Goal: Check status: Check status

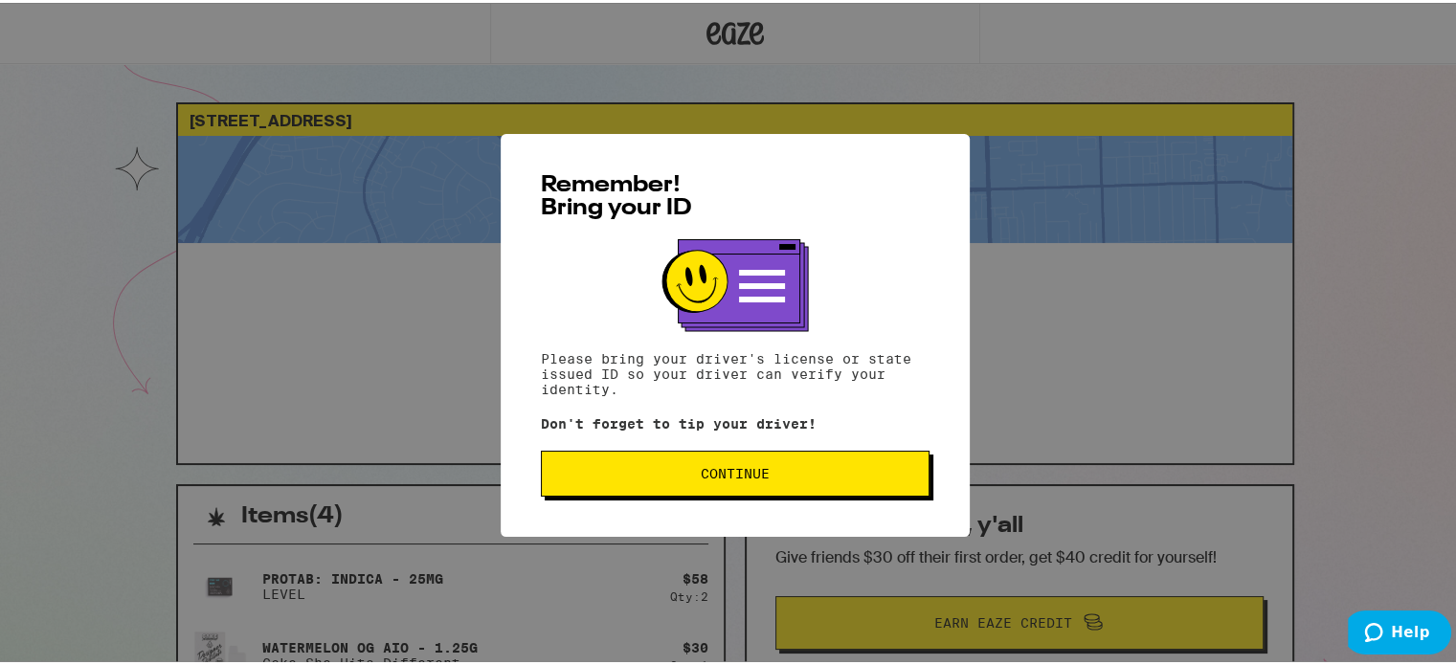
click at [777, 478] on span "Continue" at bounding box center [735, 470] width 356 height 13
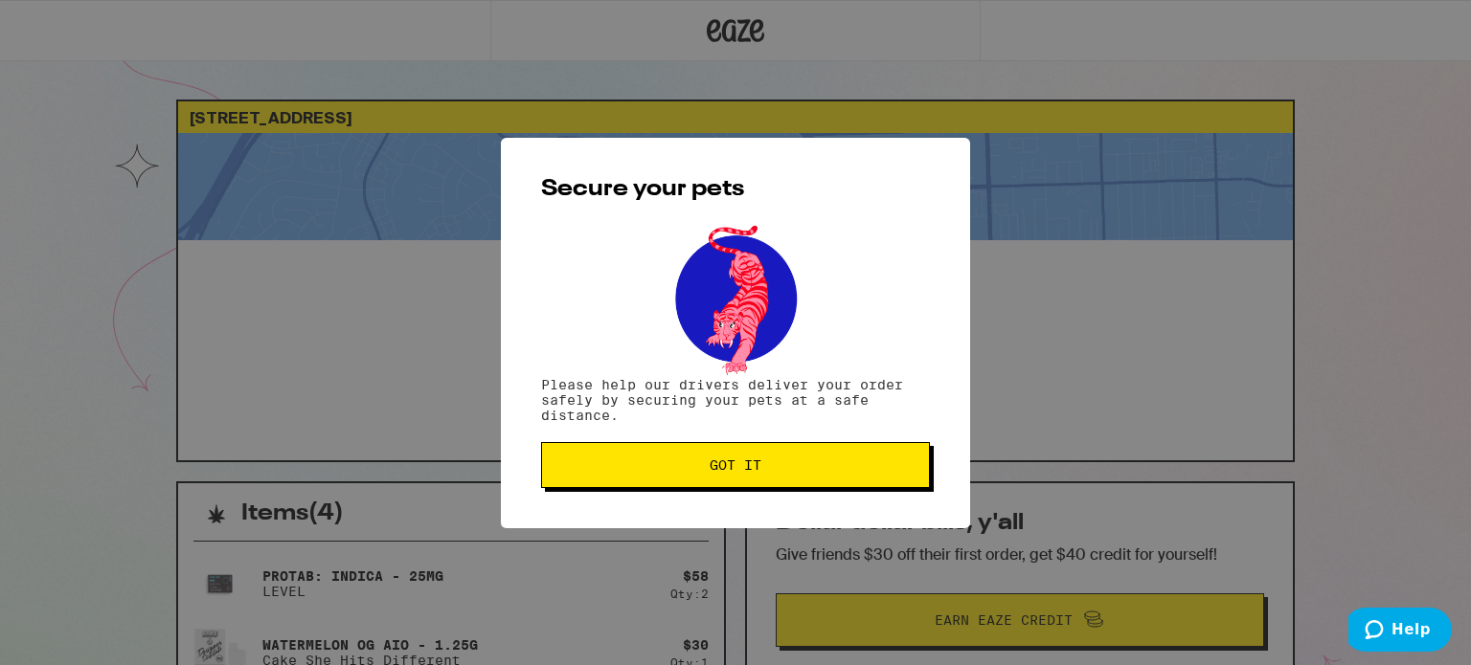
click at [781, 469] on span "Got it" at bounding box center [735, 465] width 356 height 13
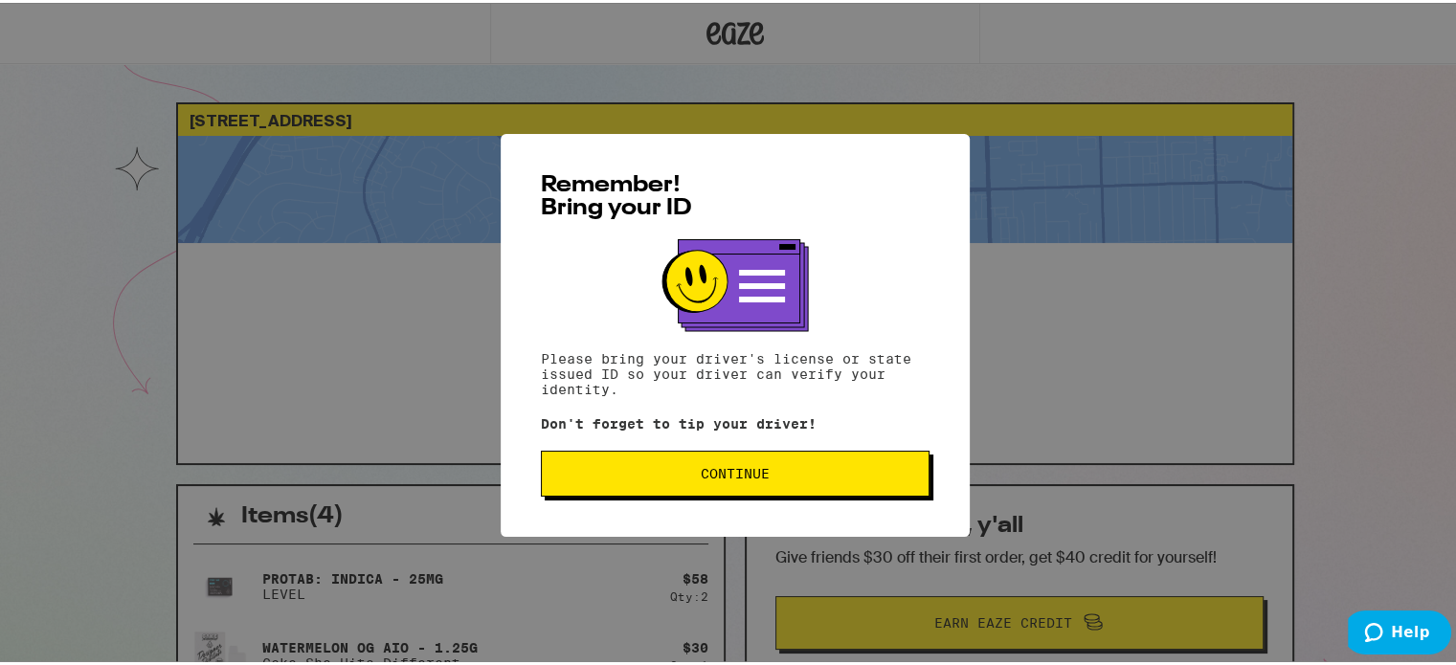
click at [810, 466] on button "Continue" at bounding box center [735, 471] width 389 height 46
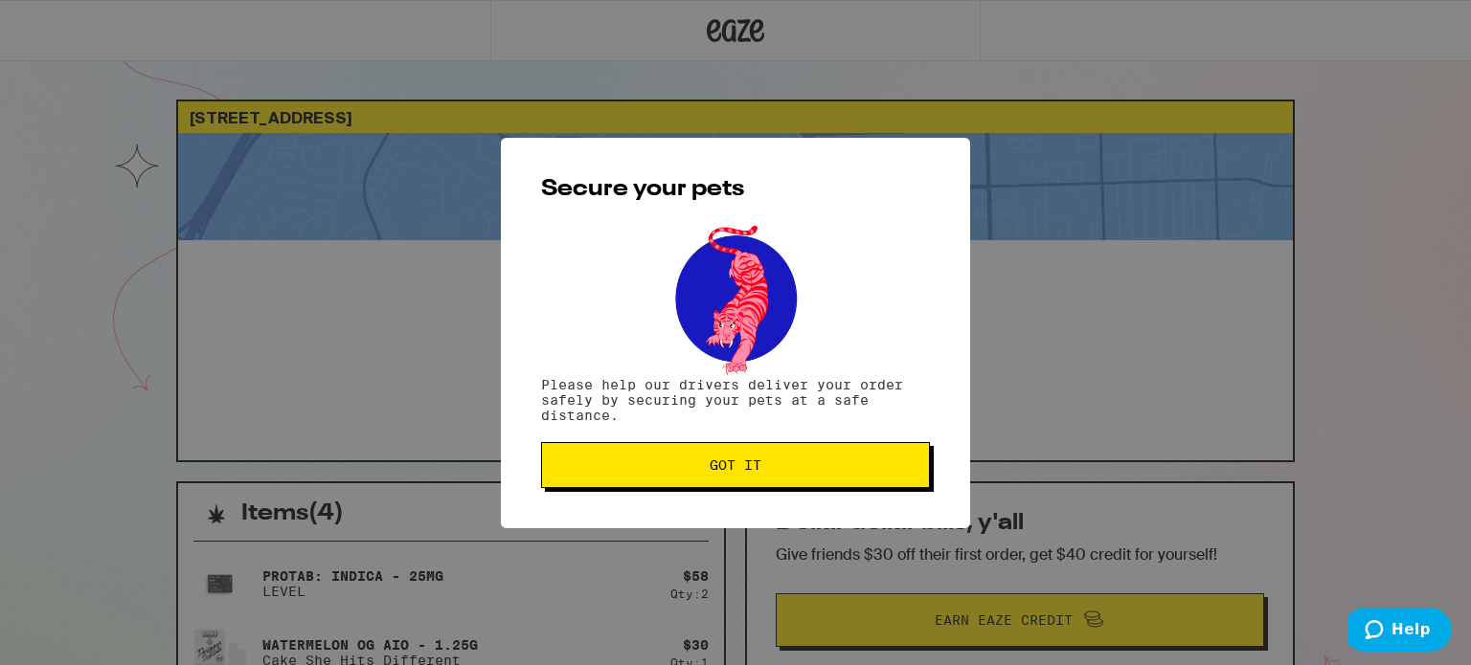
click at [813, 482] on button "Got it" at bounding box center [735, 465] width 389 height 46
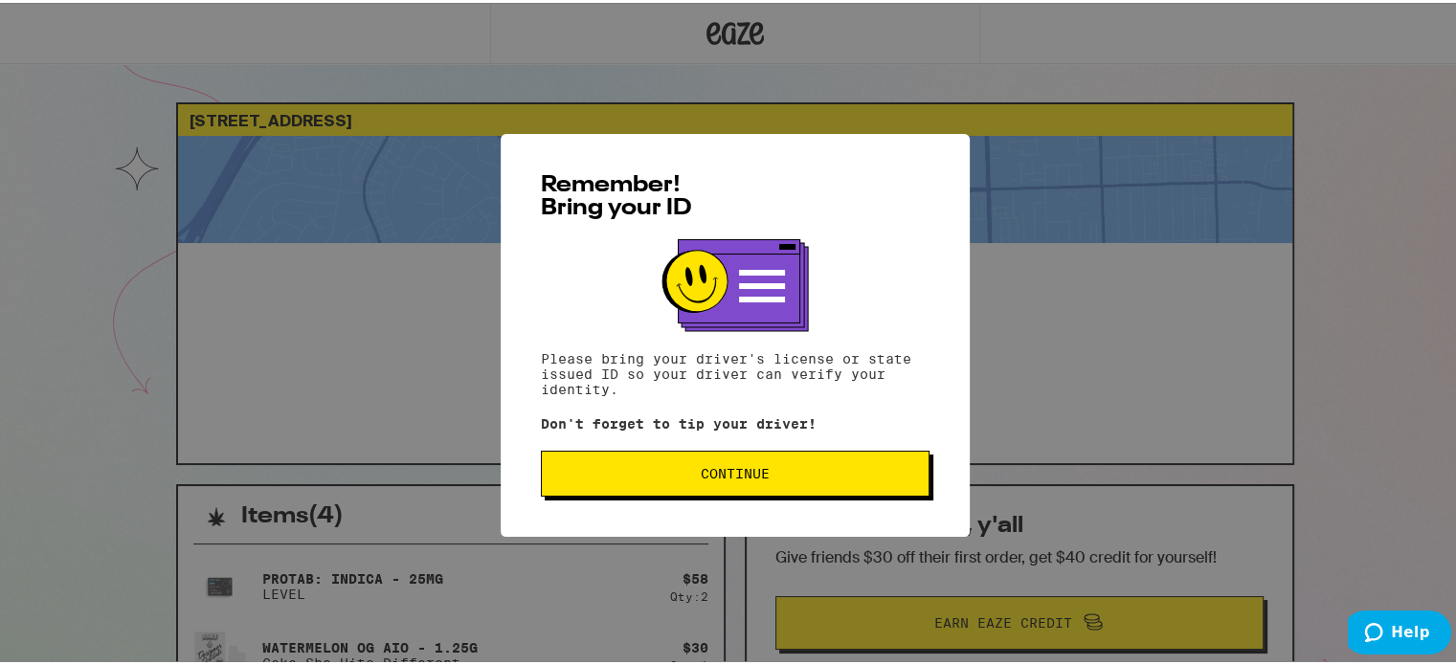
click at [833, 471] on span "Continue" at bounding box center [735, 470] width 356 height 13
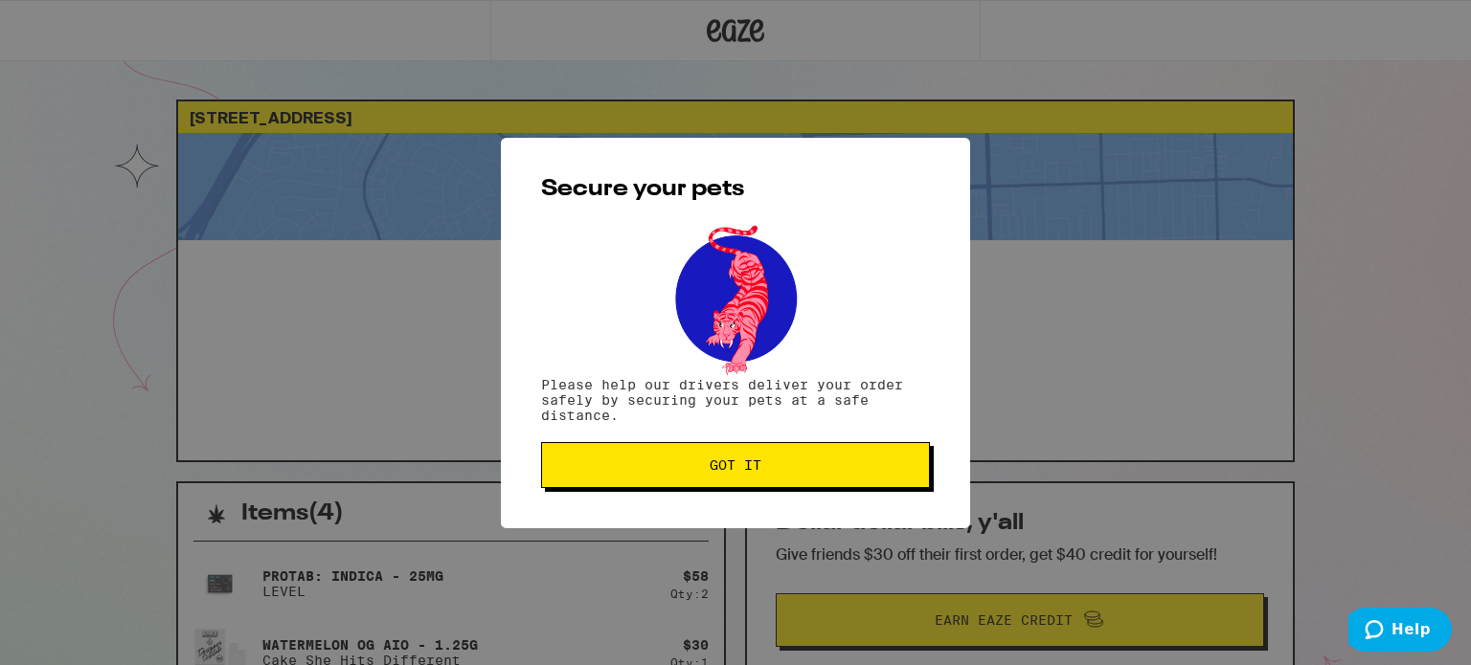
click at [833, 470] on span "Got it" at bounding box center [735, 465] width 356 height 13
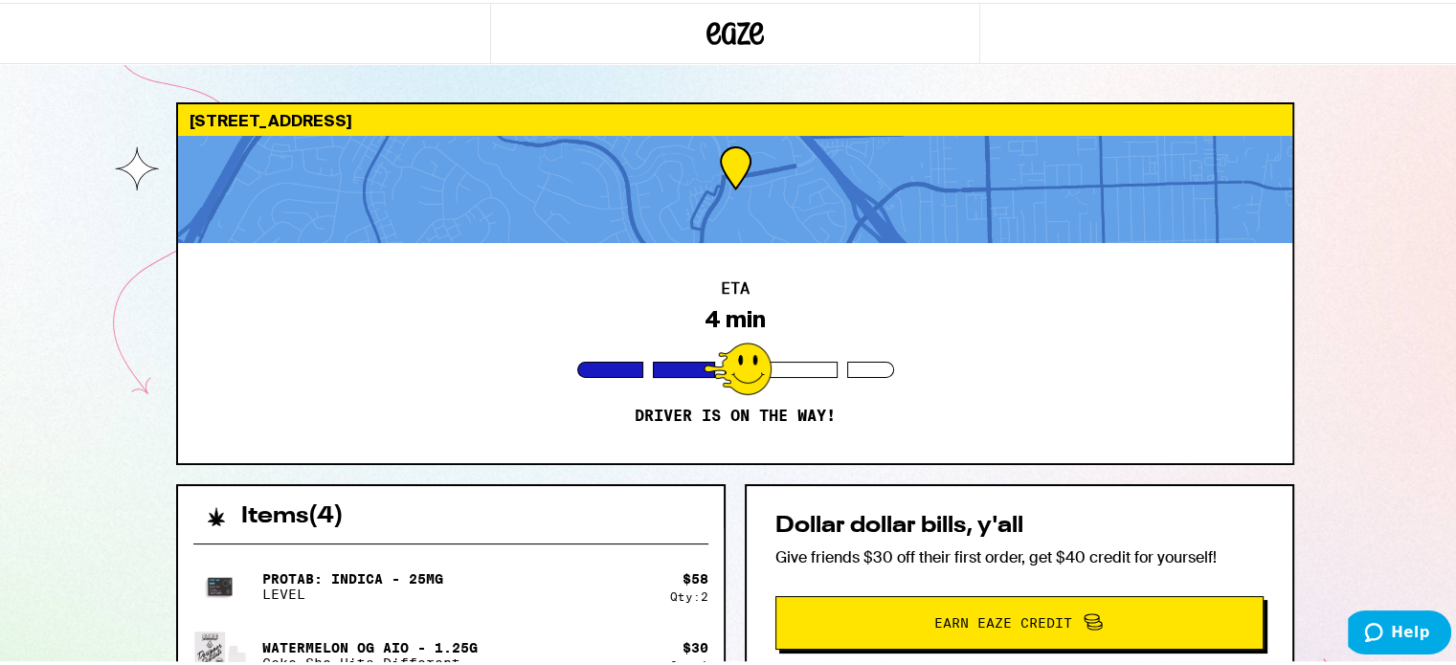
click at [760, 181] on div at bounding box center [735, 186] width 1115 height 107
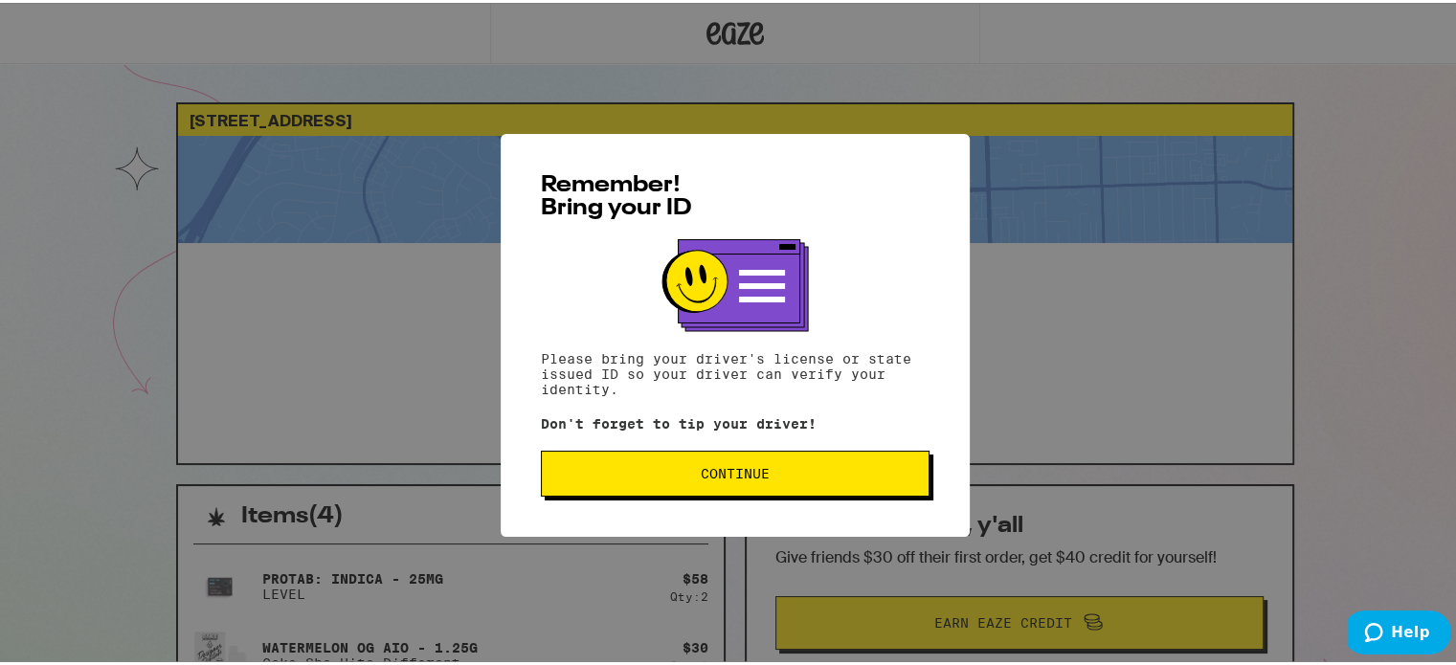
click at [807, 487] on button "Continue" at bounding box center [735, 471] width 389 height 46
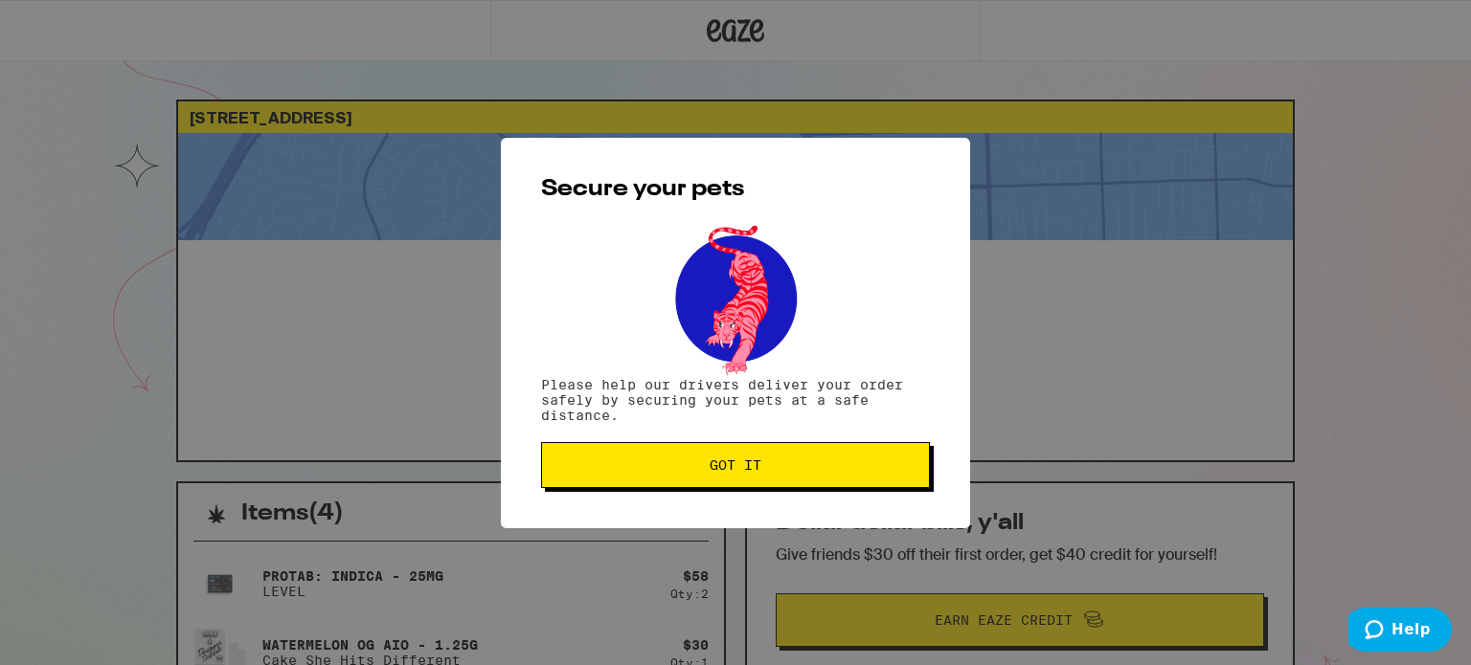
click at [809, 485] on button "Got it" at bounding box center [735, 465] width 389 height 46
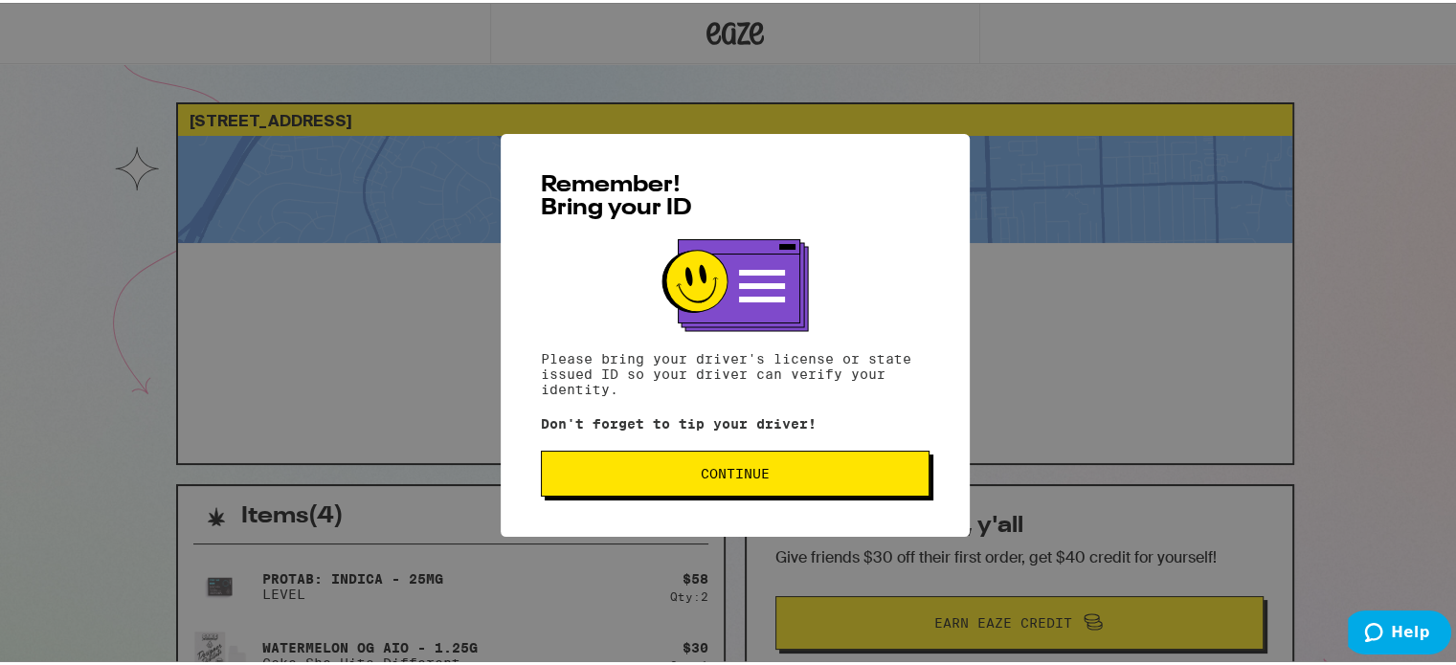
click at [850, 466] on span "Continue" at bounding box center [735, 470] width 356 height 13
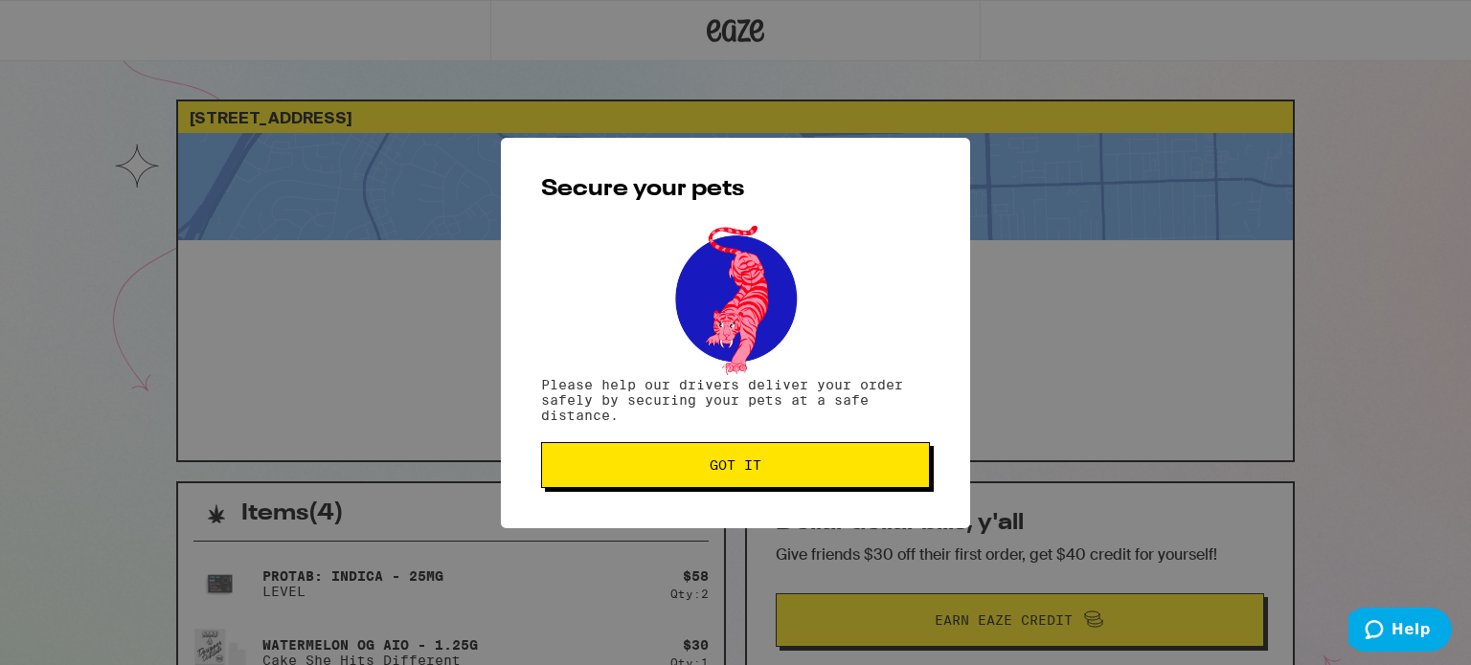
click at [850, 466] on span "Got it" at bounding box center [735, 465] width 356 height 13
